Goal: Transaction & Acquisition: Obtain resource

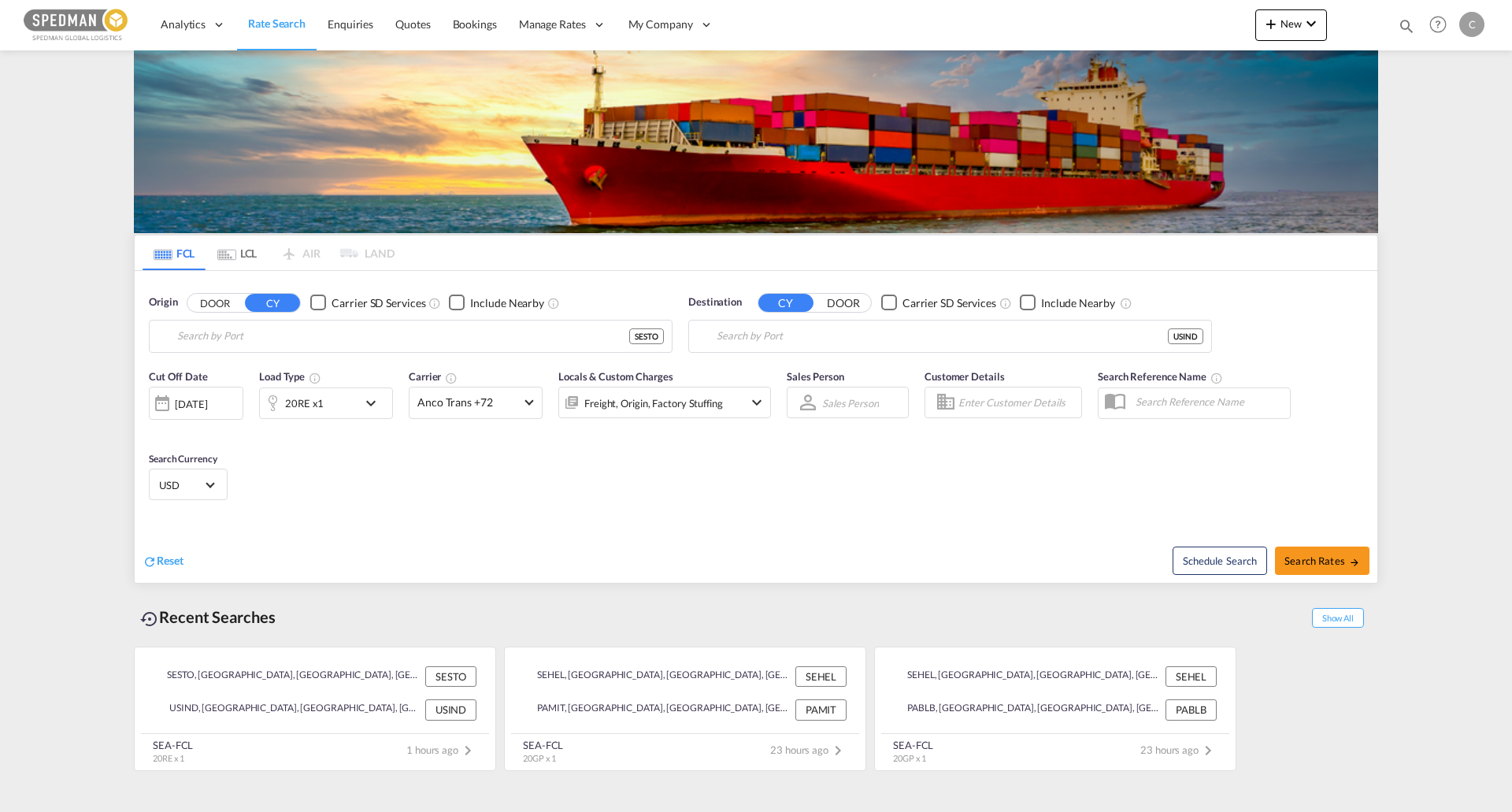
type input "[GEOGRAPHIC_DATA], SESTO"
click at [273, 332] on input "Stockholm, SESTO" at bounding box center [421, 336] width 487 height 24
click at [848, 345] on input "Indianapolis, IN, USIND" at bounding box center [960, 336] width 487 height 24
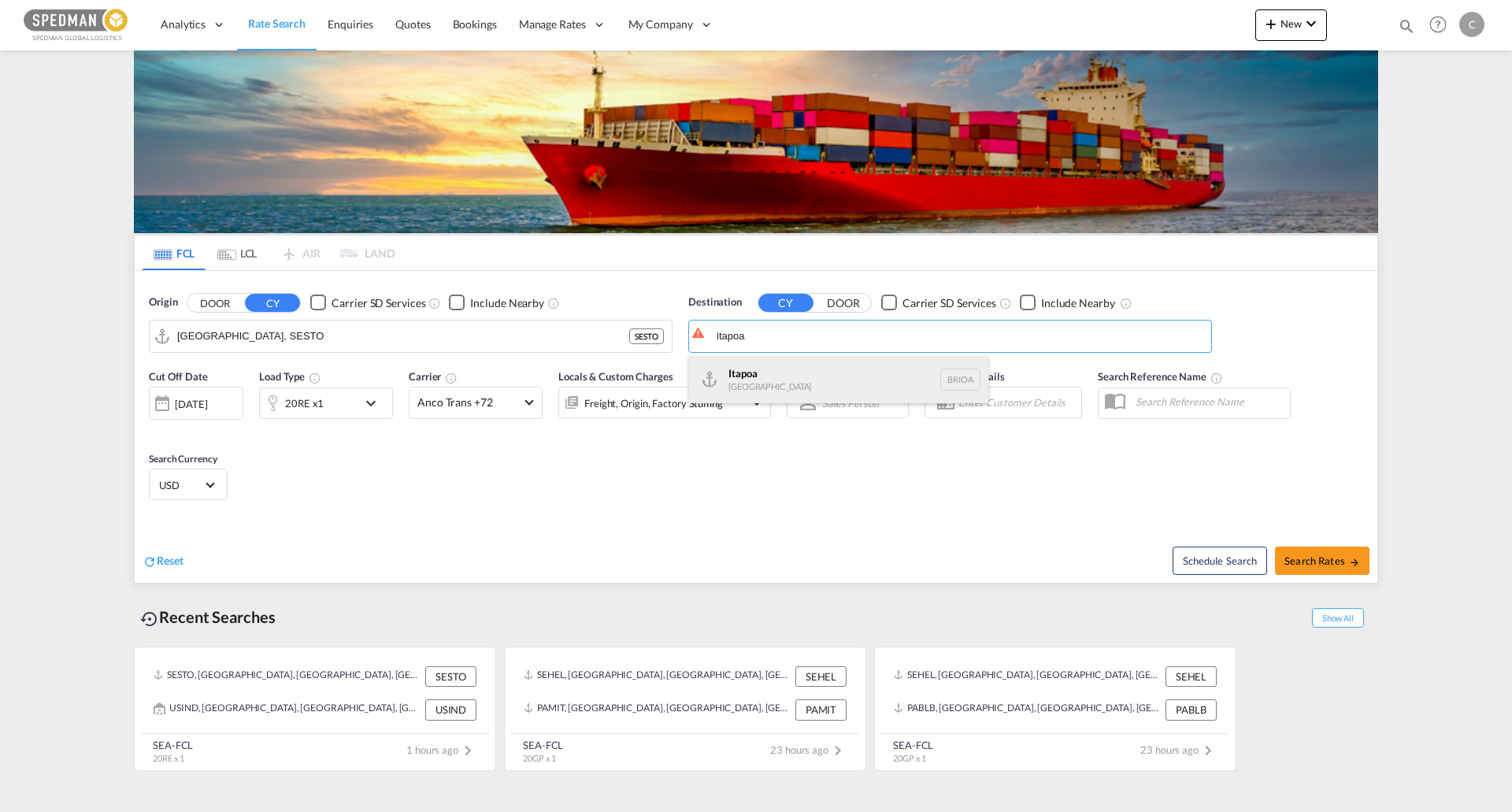
click at [880, 368] on div "Itapoa Brazil BRIOA" at bounding box center [839, 379] width 300 height 48
type input "Itapoa, BRIOA"
click at [332, 334] on input "Stockholm, SESTO" at bounding box center [421, 336] width 487 height 24
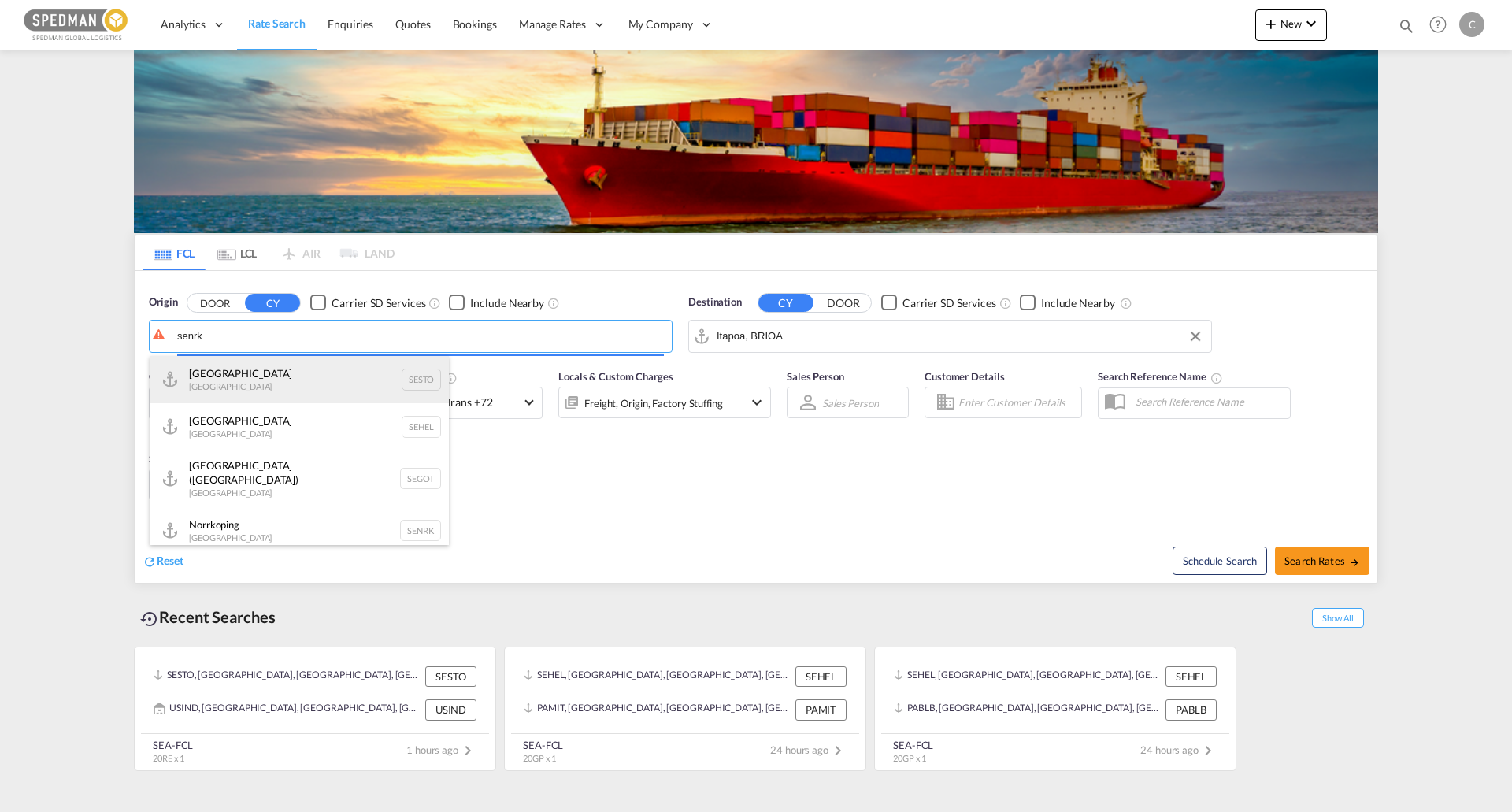
click at [295, 372] on div "Stockholm Sweden SESTO" at bounding box center [300, 379] width 300 height 48
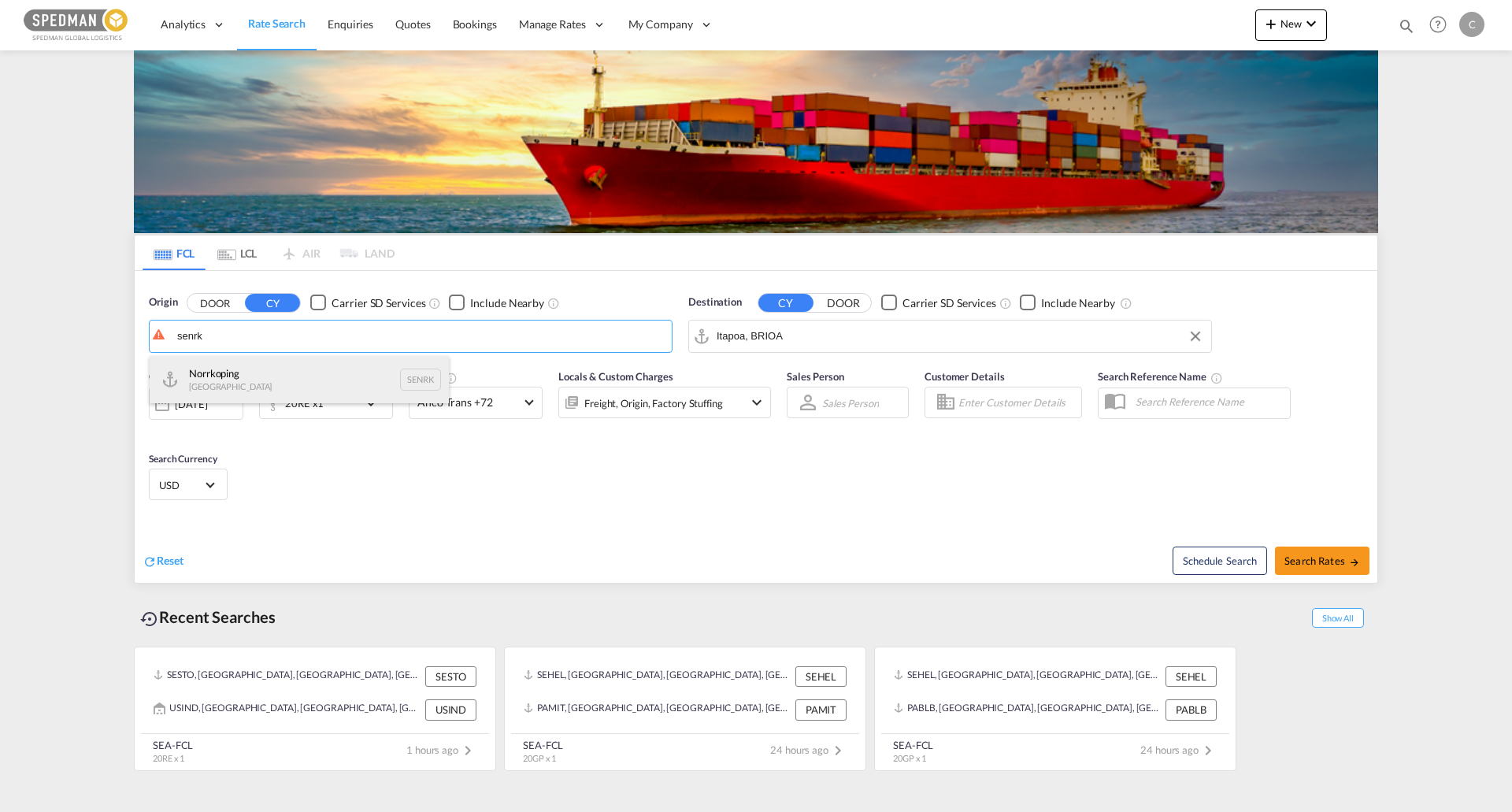
click at [284, 386] on div "Norrkoping Sweden SENRK" at bounding box center [300, 379] width 300 height 48
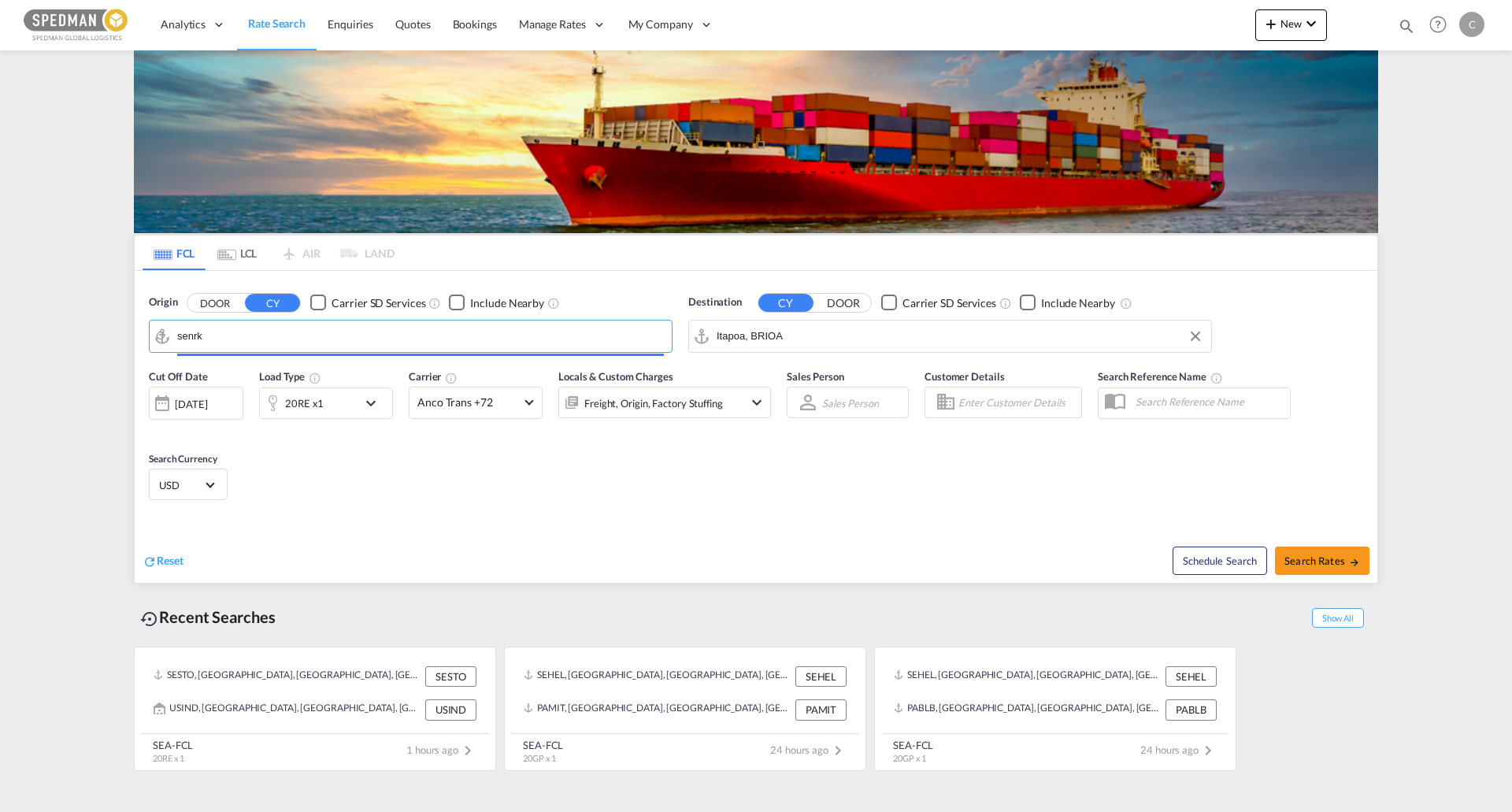
type input "Norrkoping, SENRK"
click at [857, 337] on input "Itapoa, BRIOA" at bounding box center [960, 336] width 487 height 24
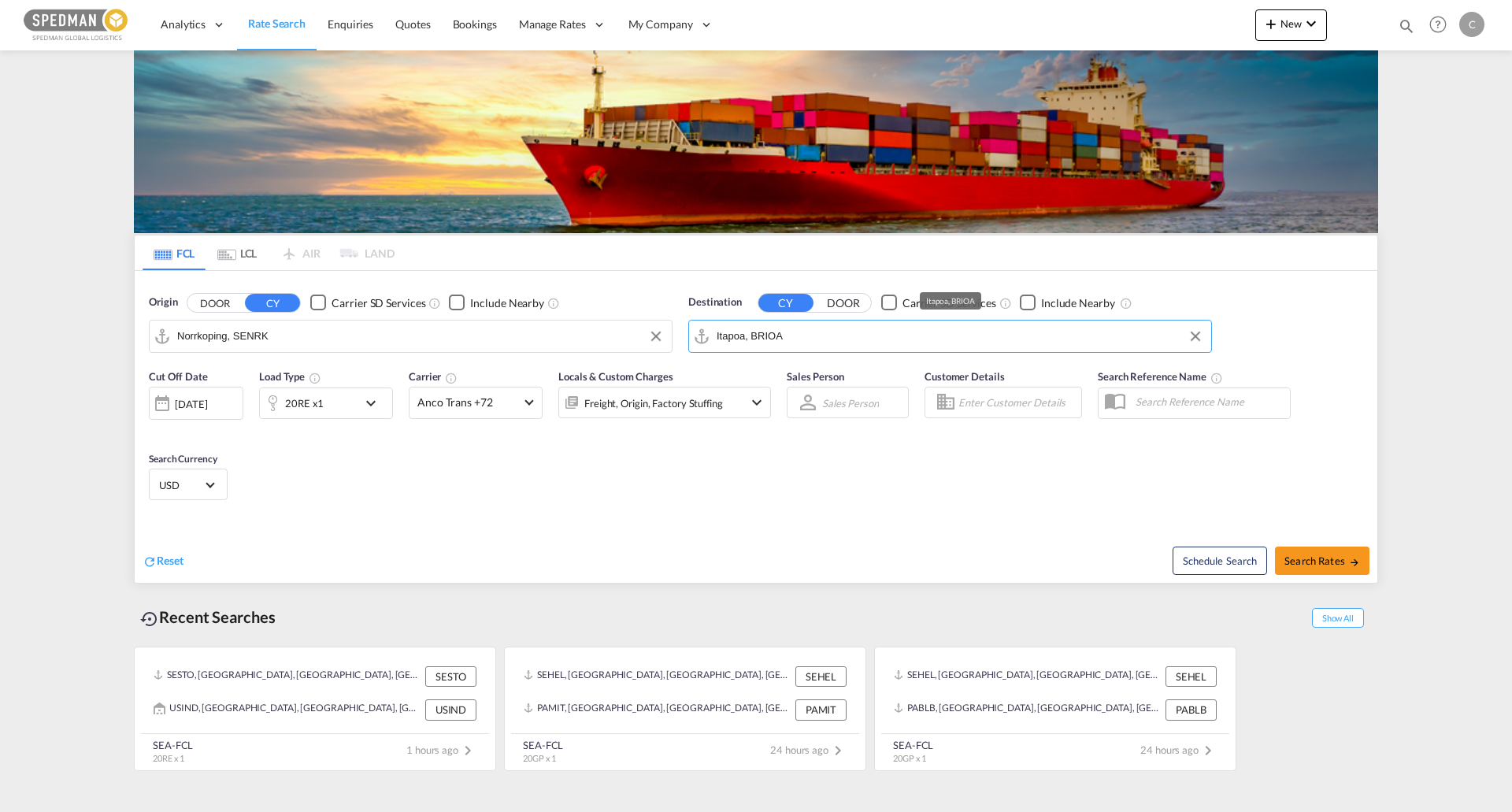
click at [857, 337] on input "Itapoa, BRIOA" at bounding box center [960, 336] width 487 height 24
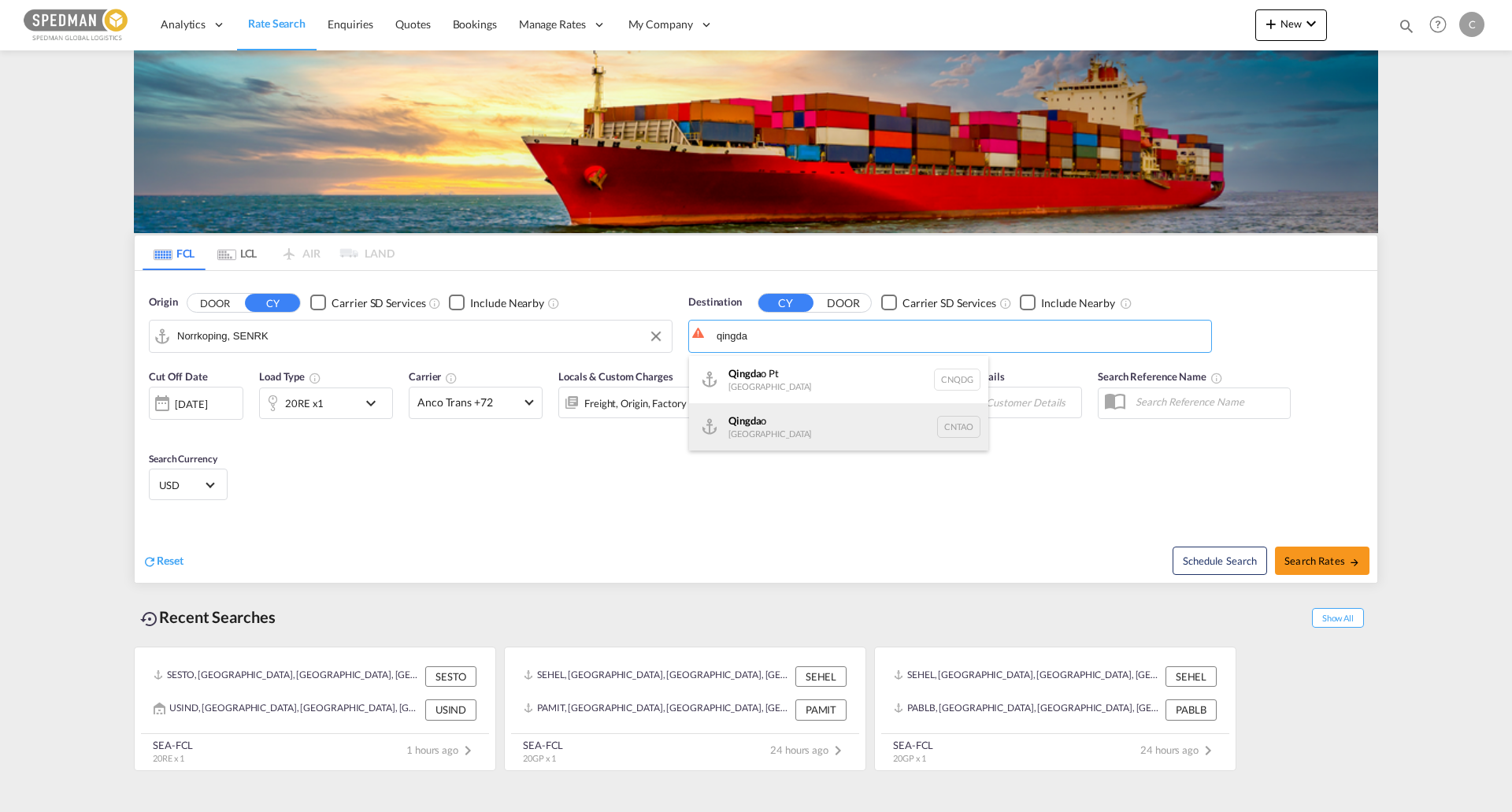
click at [832, 421] on div "Qingda o China CNTAO" at bounding box center [839, 427] width 300 height 48
type input "Qingdao, CNTAO"
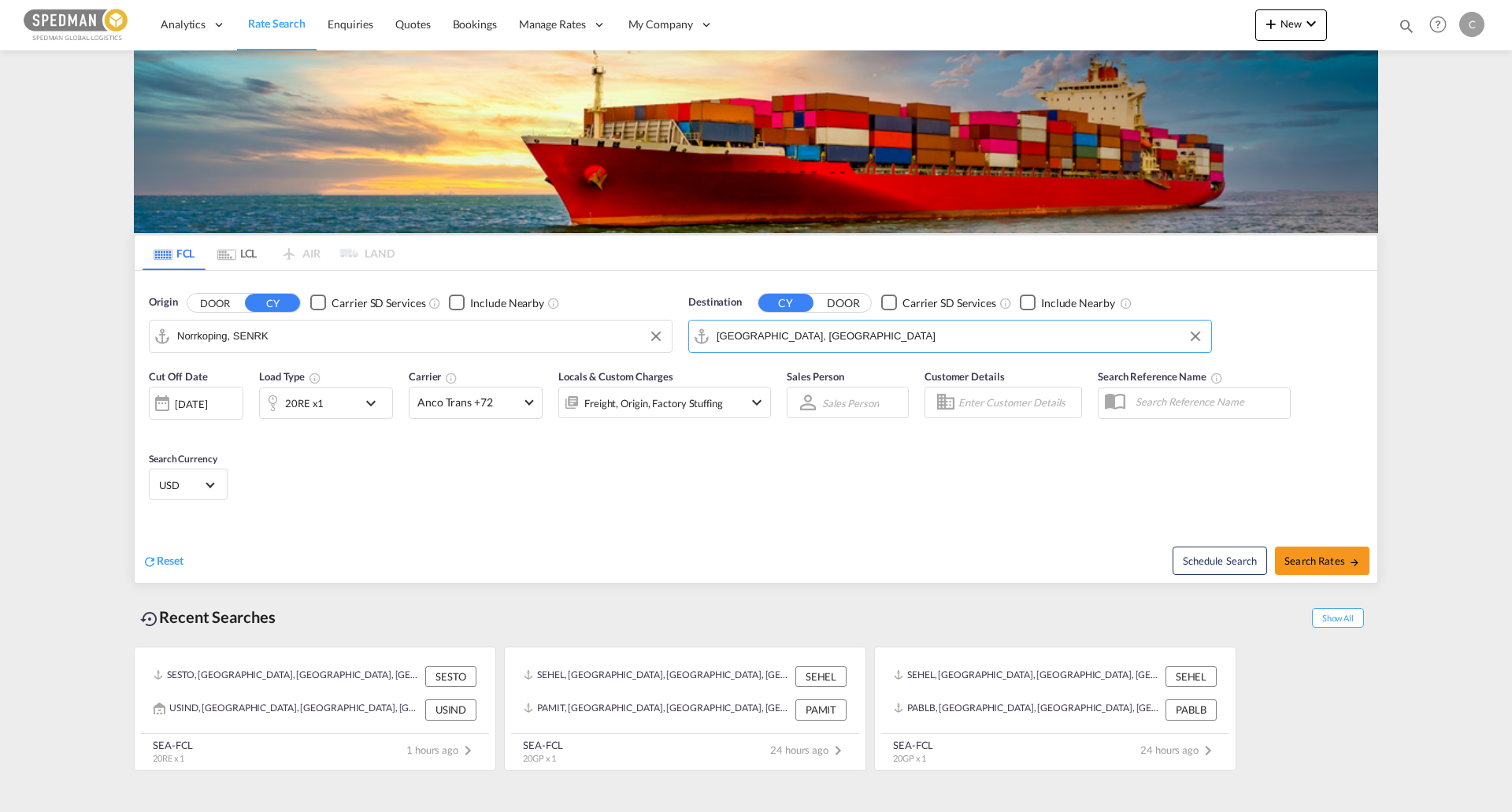
click at [342, 410] on div "20RE x1" at bounding box center [308, 403] width 97 height 32
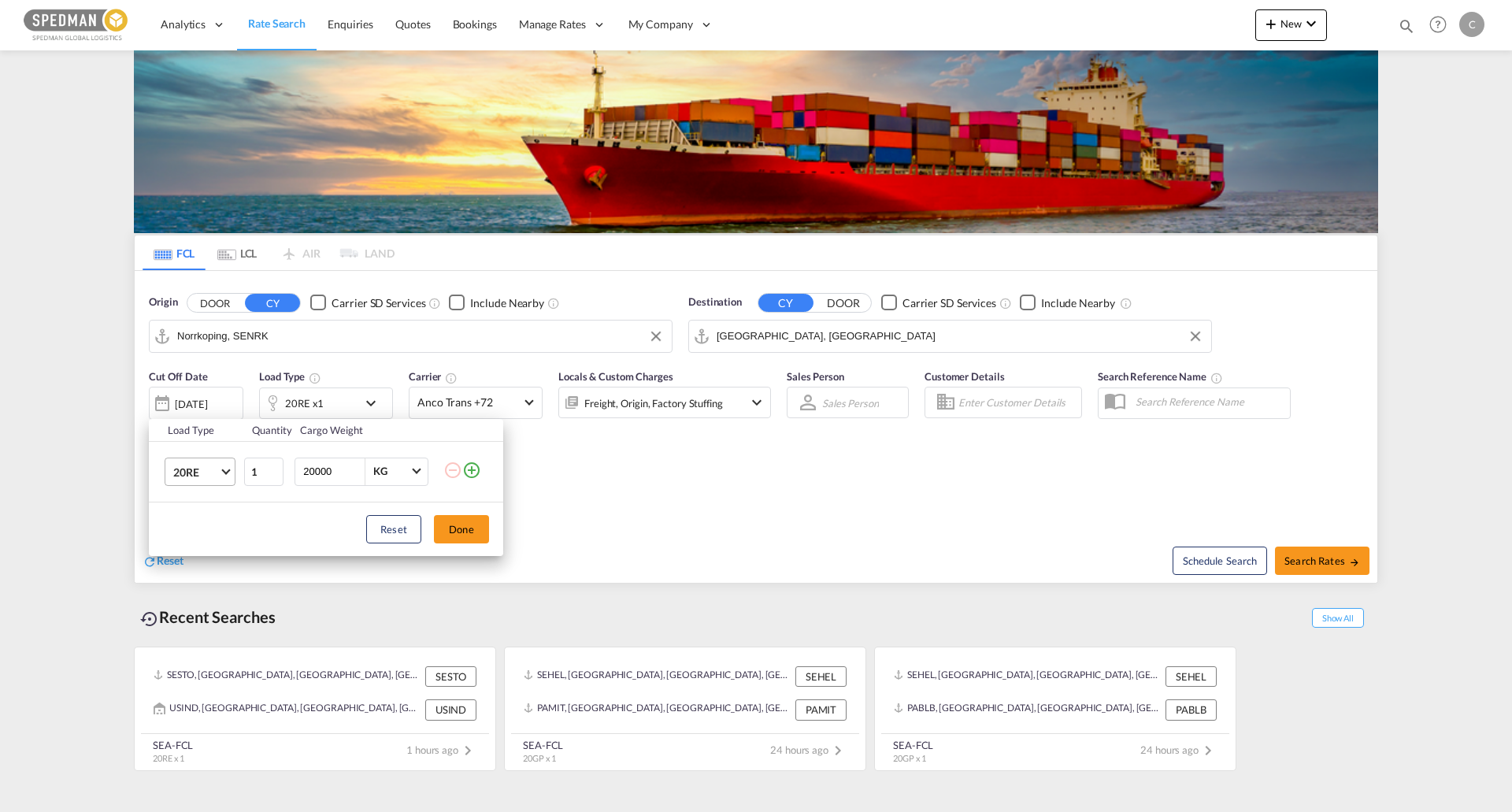
drag, startPoint x: 187, startPoint y: 474, endPoint x: 204, endPoint y: 476, distance: 17.1
click at [186, 475] on span "20RE" at bounding box center [197, 472] width 46 height 16
click at [183, 393] on div "20GP" at bounding box center [187, 390] width 28 height 16
click at [454, 522] on button "Done" at bounding box center [462, 529] width 55 height 29
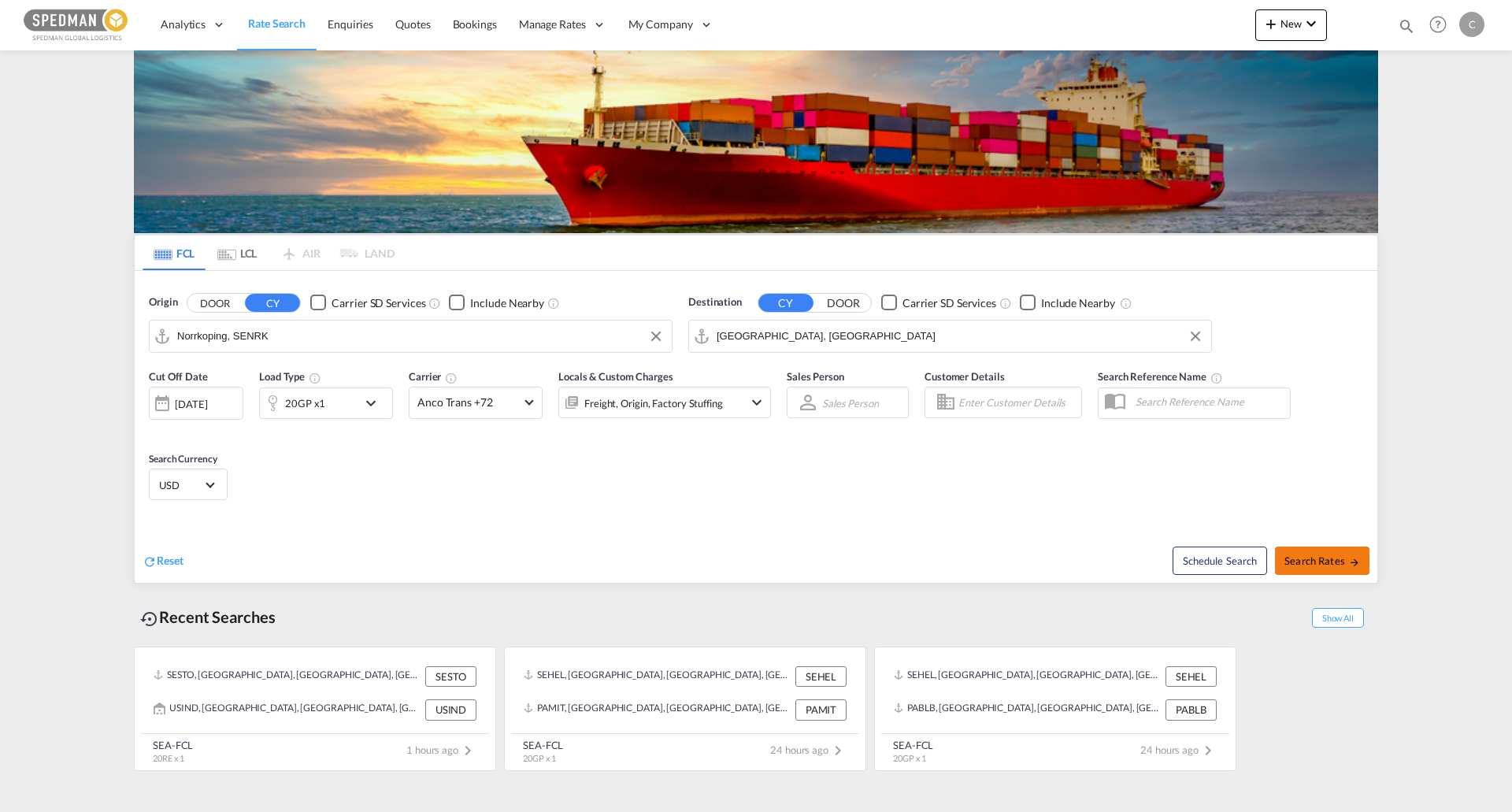
click at [1301, 568] on button "Search Rates" at bounding box center [1322, 561] width 94 height 29
type input "SENRK to CNTAO / 26 Aug 2025"
